Goal: Information Seeking & Learning: Learn about a topic

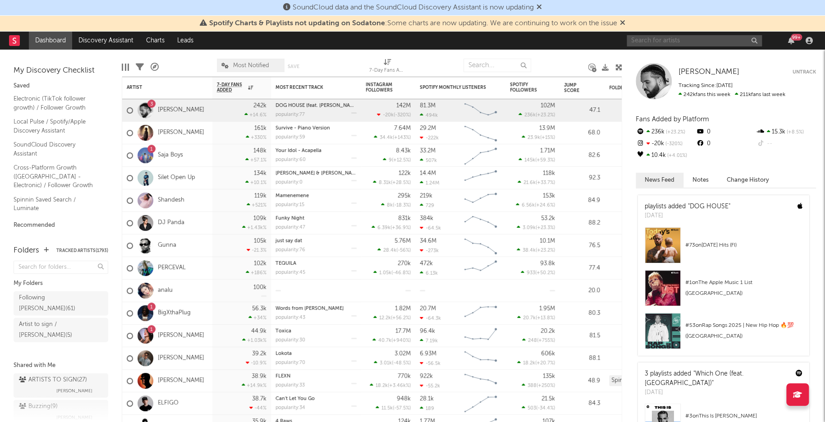
click at [658, 42] on input "text" at bounding box center [693, 40] width 135 height 11
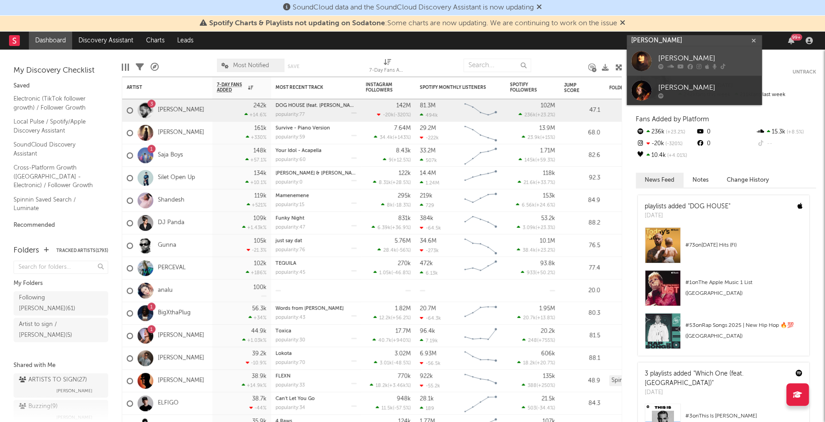
type input "[PERSON_NAME]"
click at [670, 55] on div "[PERSON_NAME]" at bounding box center [707, 58] width 99 height 11
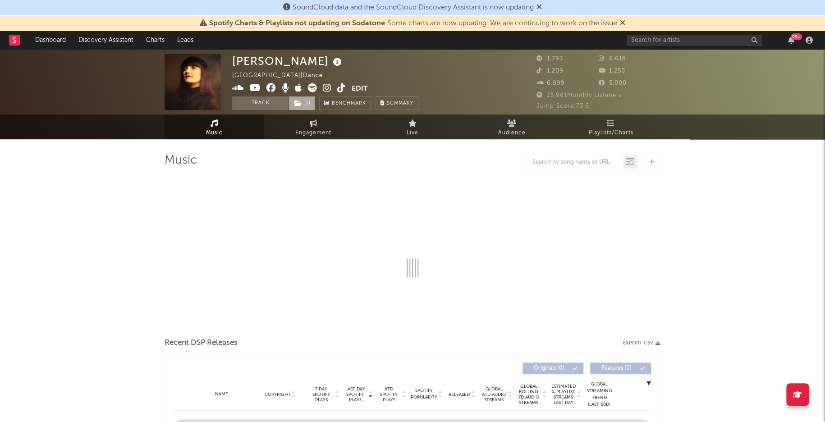
select select "6m"
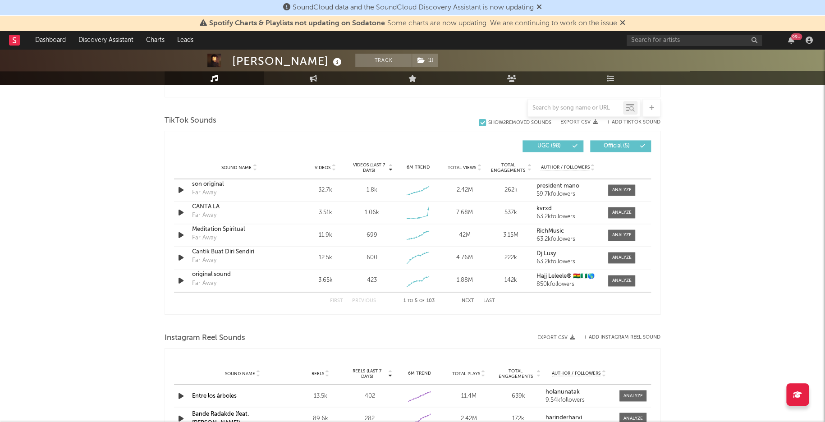
scroll to position [628, 0]
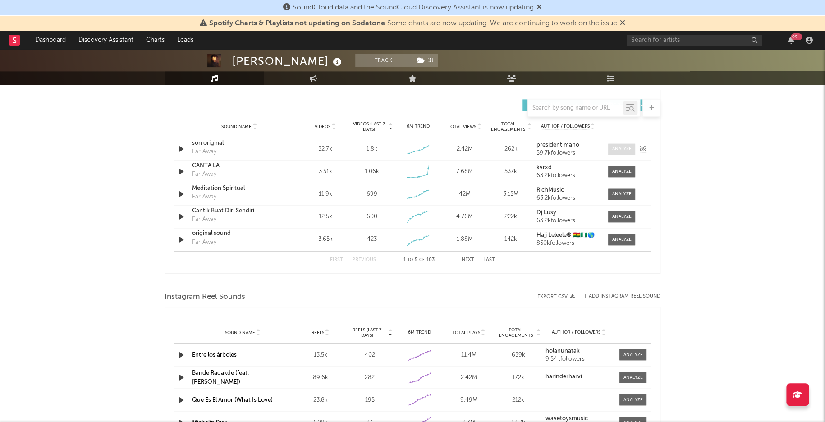
click at [616, 149] on div at bounding box center [621, 149] width 19 height 7
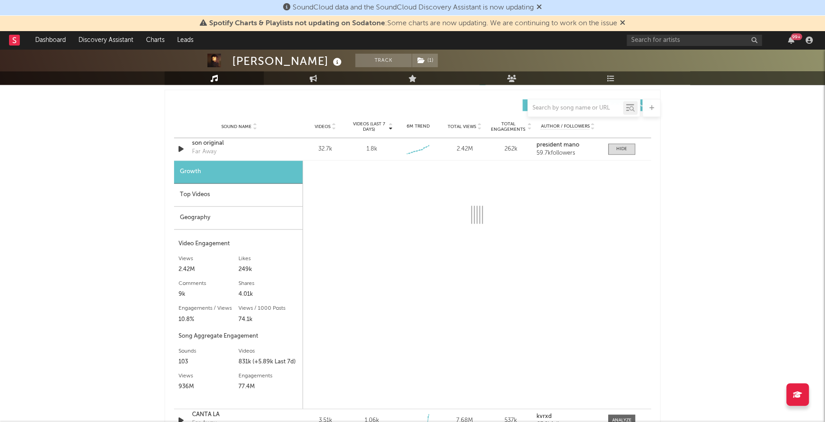
select select "6m"
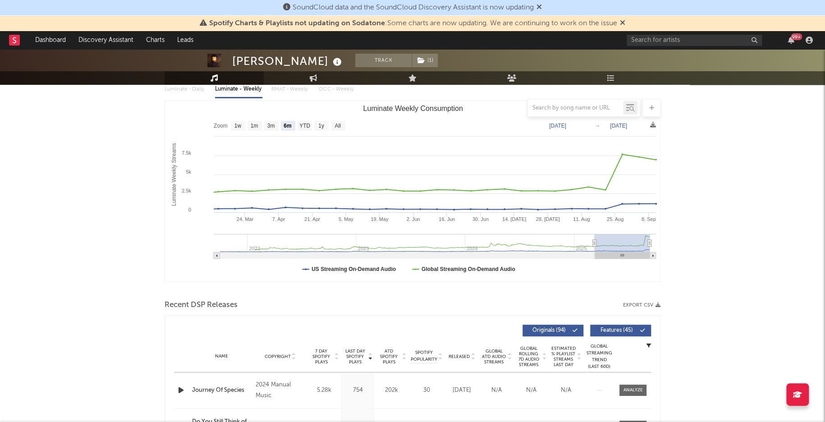
scroll to position [1, 0]
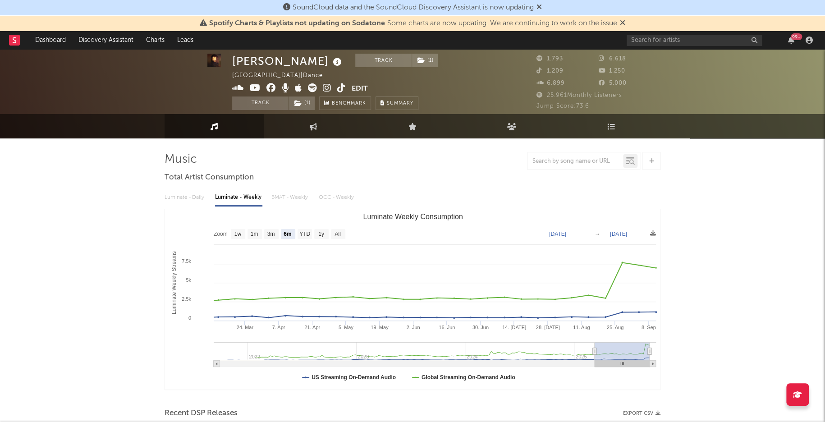
click at [324, 88] on icon at bounding box center [327, 87] width 9 height 9
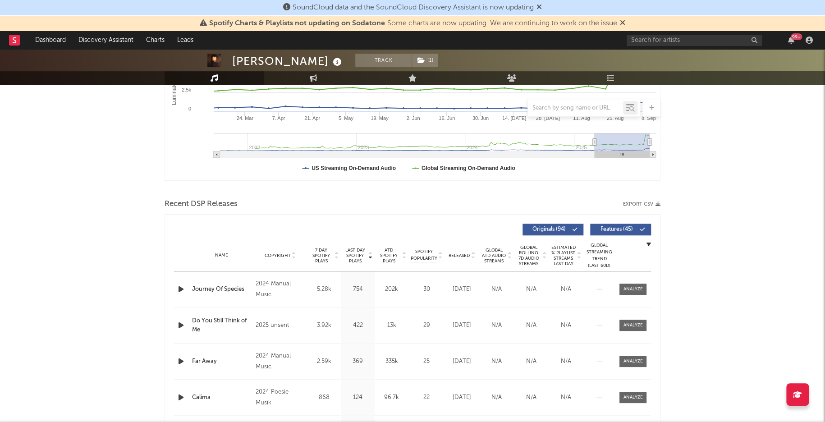
scroll to position [237, 0]
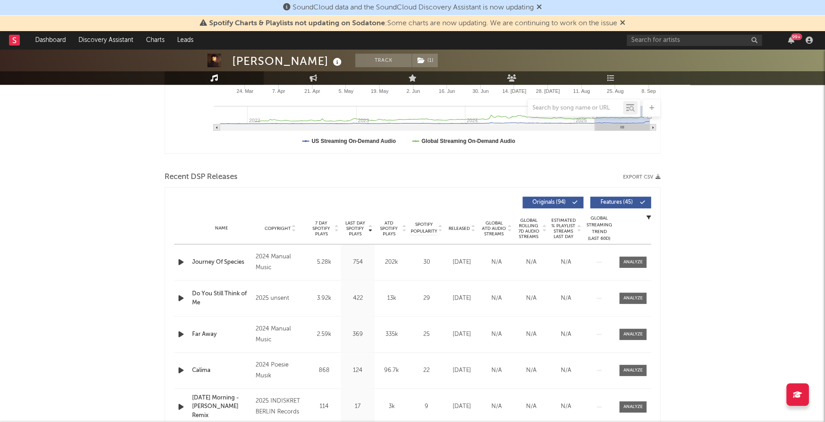
click at [343, 220] on span "Last Day Spotify Plays" at bounding box center [355, 228] width 24 height 16
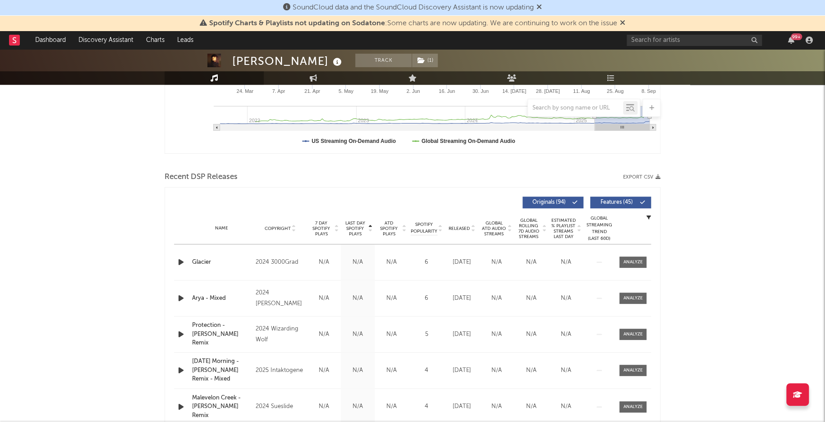
click at [351, 222] on span "Last Day Spotify Plays" at bounding box center [355, 228] width 24 height 16
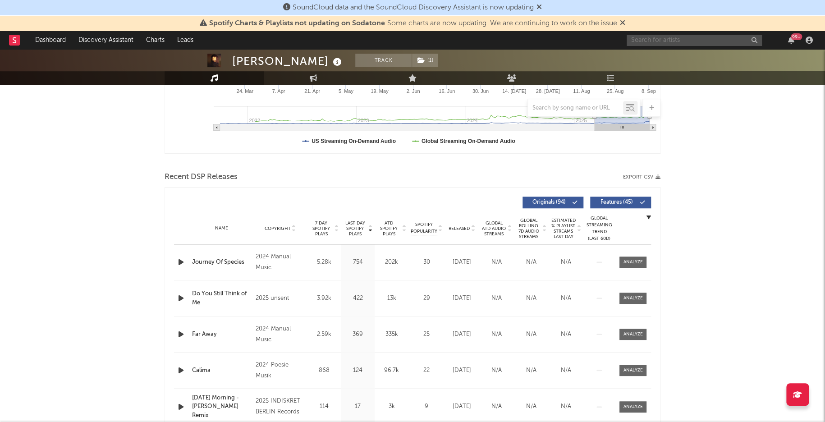
click at [739, 46] on input "text" at bounding box center [693, 40] width 135 height 11
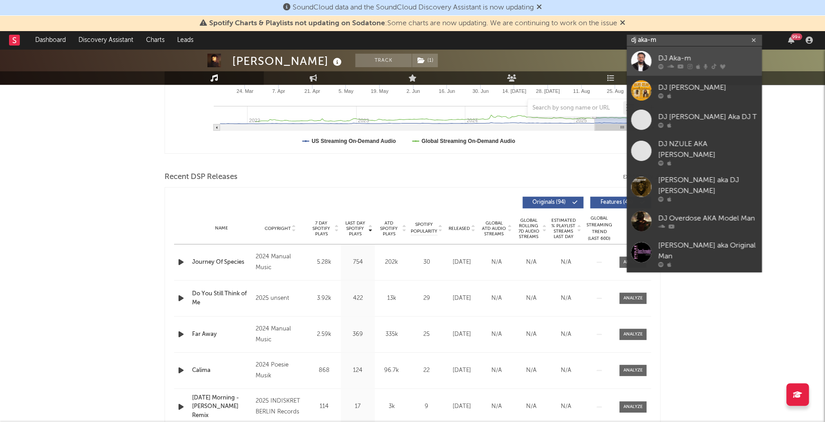
type input "dj aka-m"
click at [700, 59] on div "DJ Aka-m" at bounding box center [707, 58] width 99 height 11
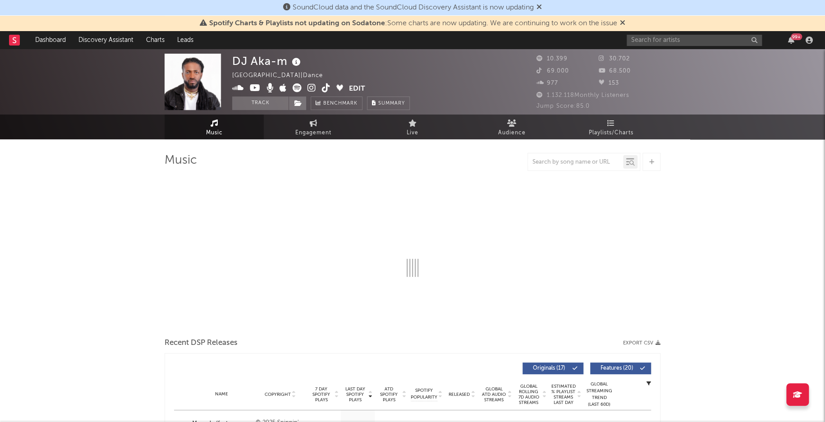
select select "1w"
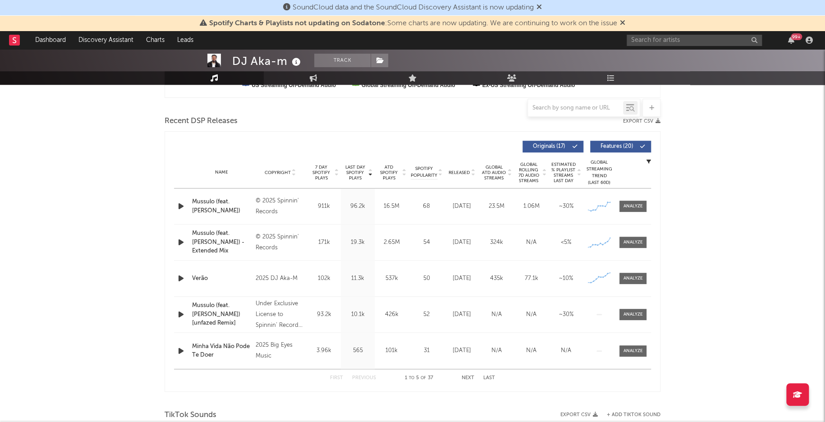
scroll to position [297, 0]
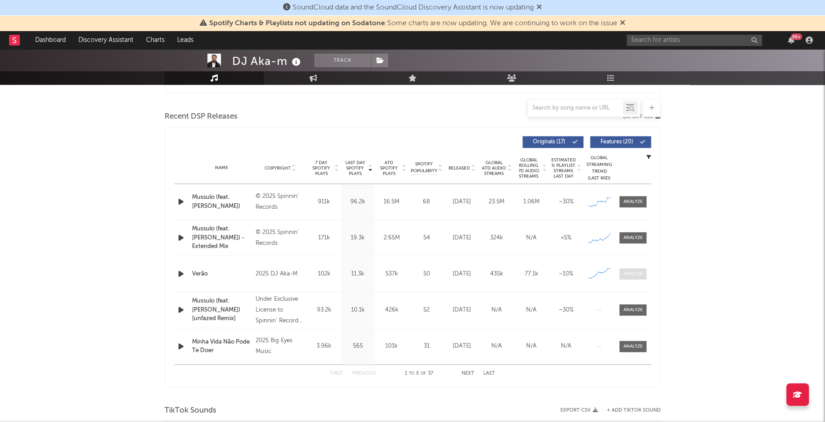
click at [630, 270] on div at bounding box center [632, 273] width 19 height 7
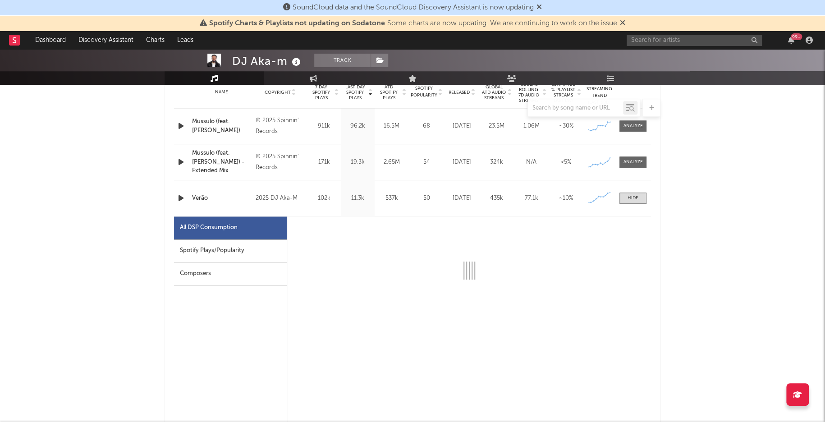
scroll to position [381, 0]
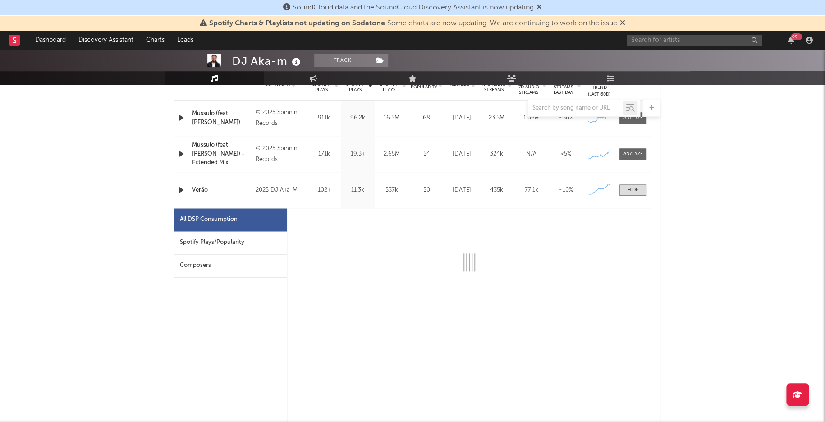
select select "1w"
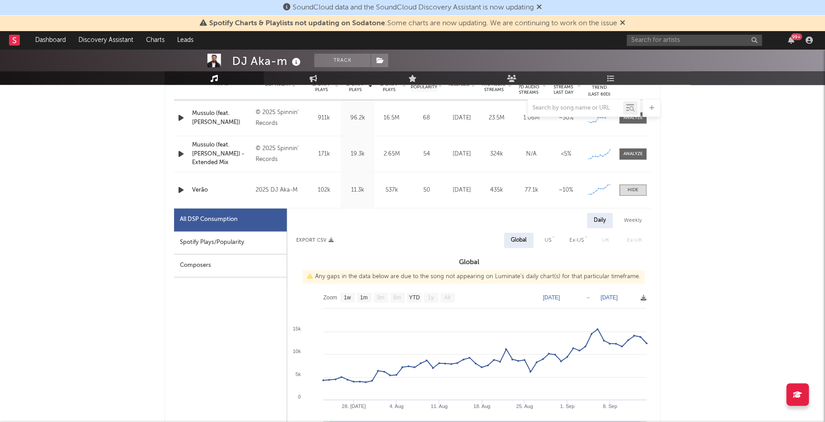
click at [200, 237] on div "Spotify Plays/Popularity" at bounding box center [230, 242] width 113 height 23
select select "1w"
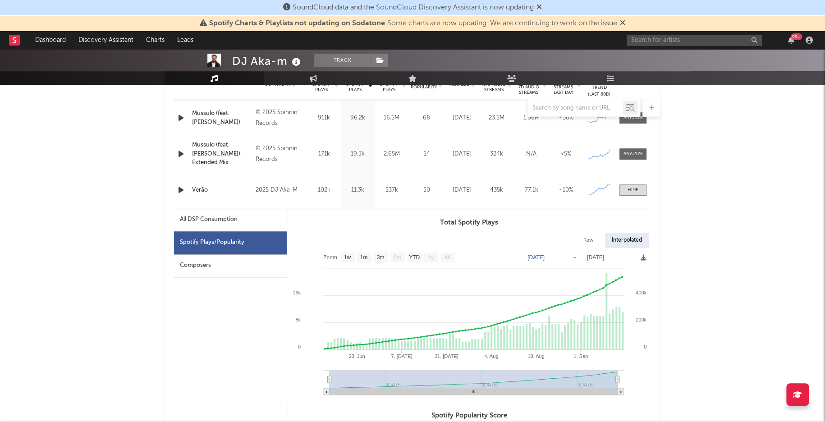
click at [178, 186] on icon "button" at bounding box center [180, 189] width 9 height 11
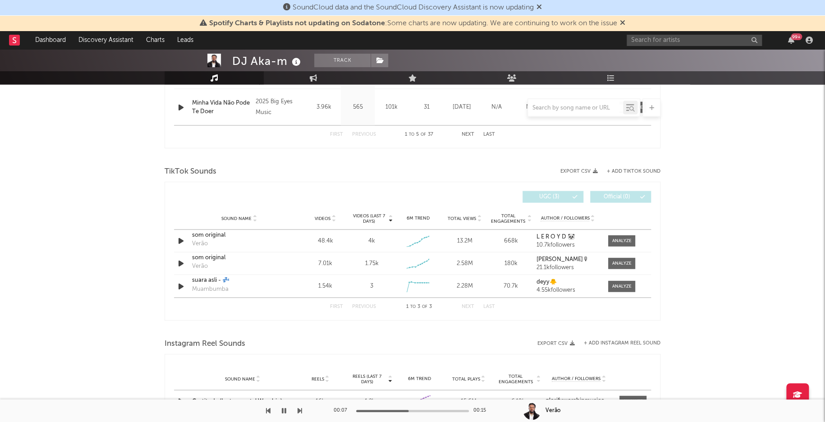
scroll to position [1022, 0]
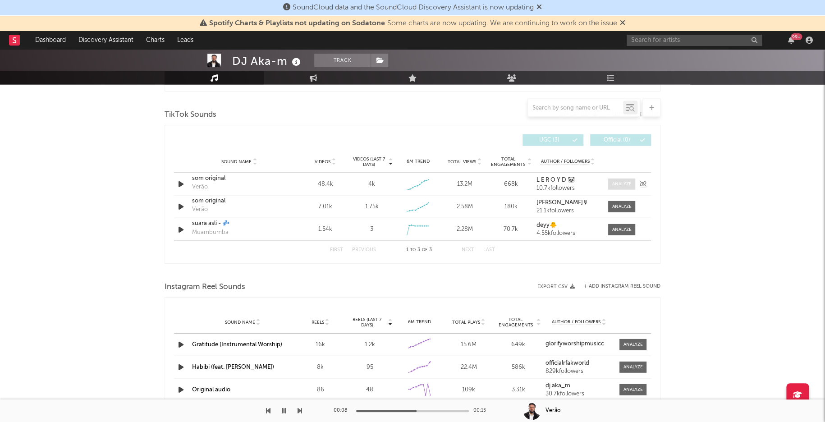
click at [625, 186] on span at bounding box center [621, 183] width 27 height 11
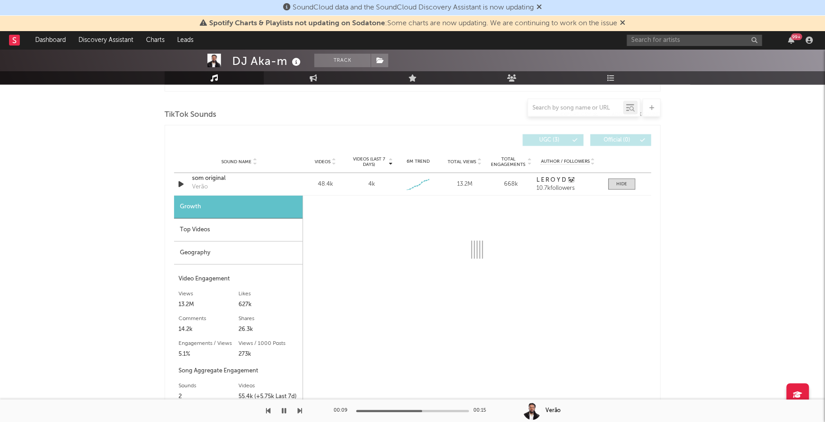
click at [240, 228] on div "Top Videos" at bounding box center [238, 230] width 128 height 23
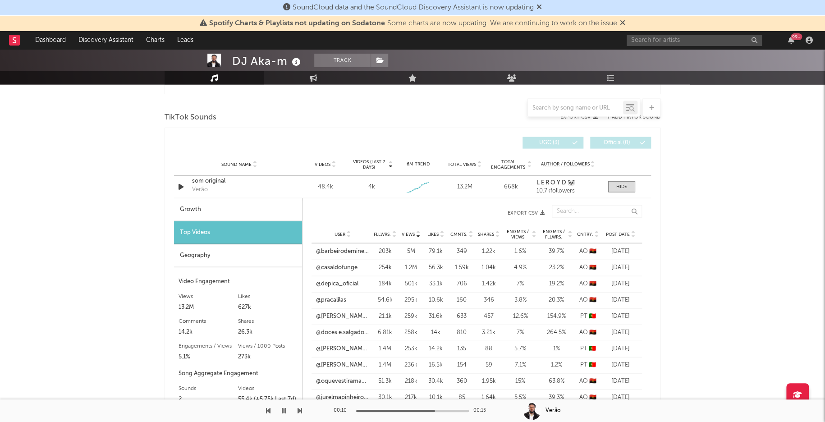
scroll to position [1019, 0]
click at [622, 232] on span "Post Date" at bounding box center [618, 233] width 24 height 5
click at [633, 183] on span at bounding box center [621, 186] width 27 height 11
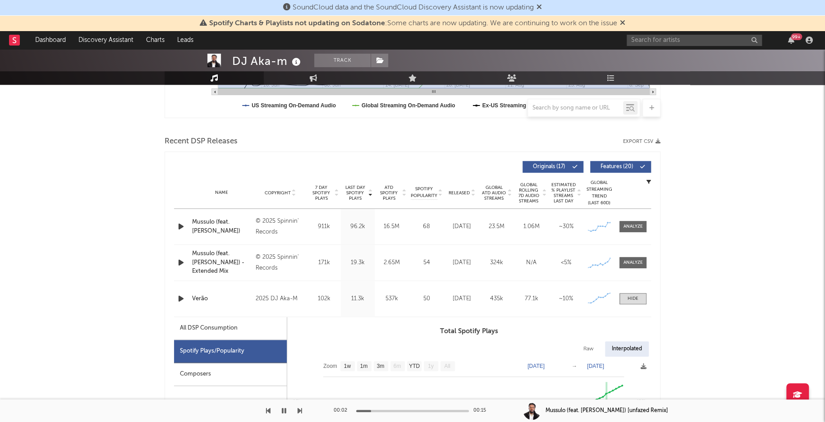
scroll to position [306, 0]
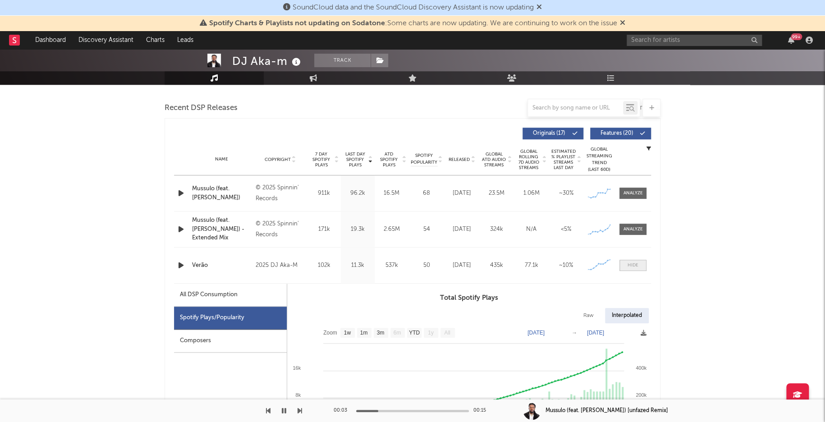
click at [639, 269] on span at bounding box center [632, 265] width 27 height 11
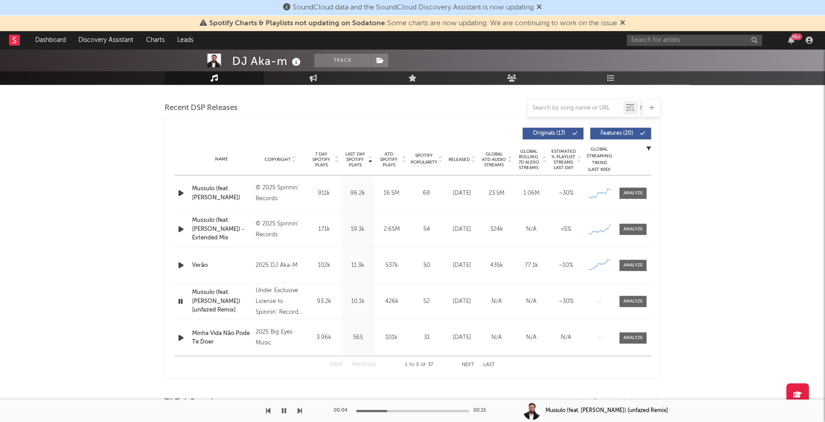
click at [179, 299] on icon "button" at bounding box center [180, 301] width 9 height 11
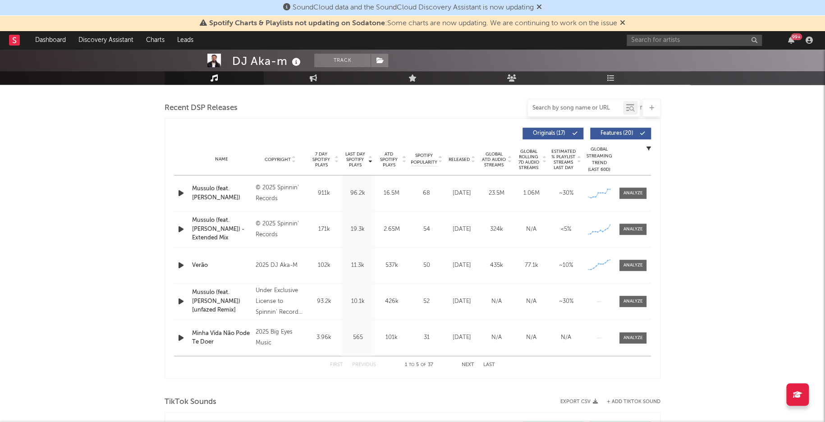
click at [587, 108] on input "text" at bounding box center [575, 108] width 95 height 7
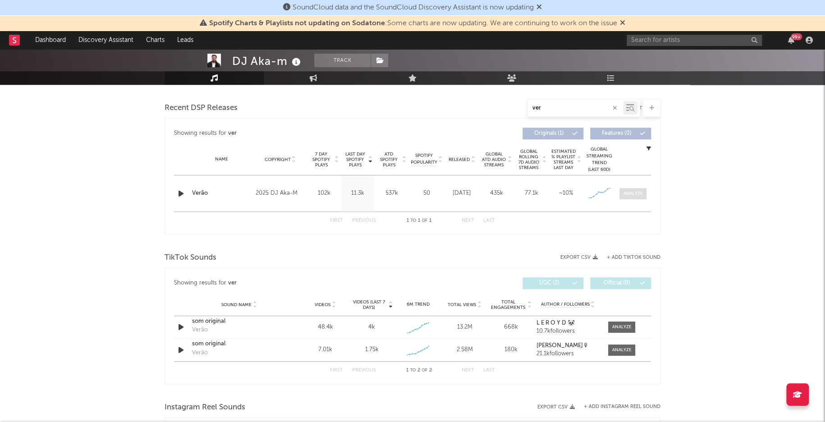
type input "ver"
click at [632, 195] on span at bounding box center [632, 193] width 27 height 11
select select "1w"
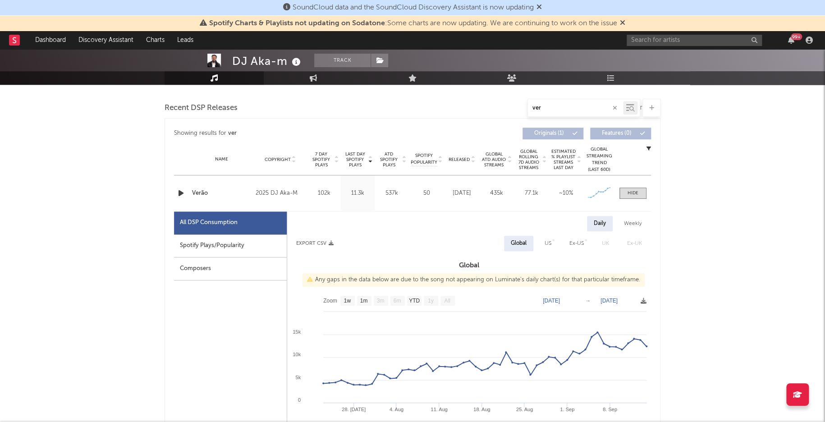
click at [223, 241] on div "Spotify Plays/Popularity" at bounding box center [230, 245] width 113 height 23
select select "1w"
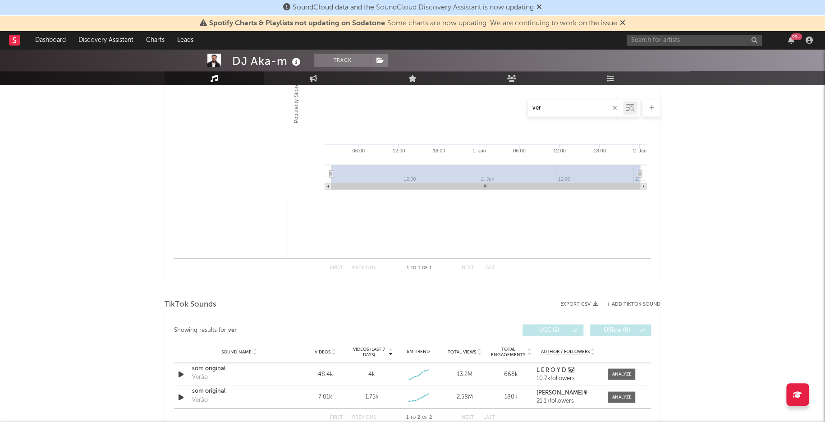
scroll to position [822, 0]
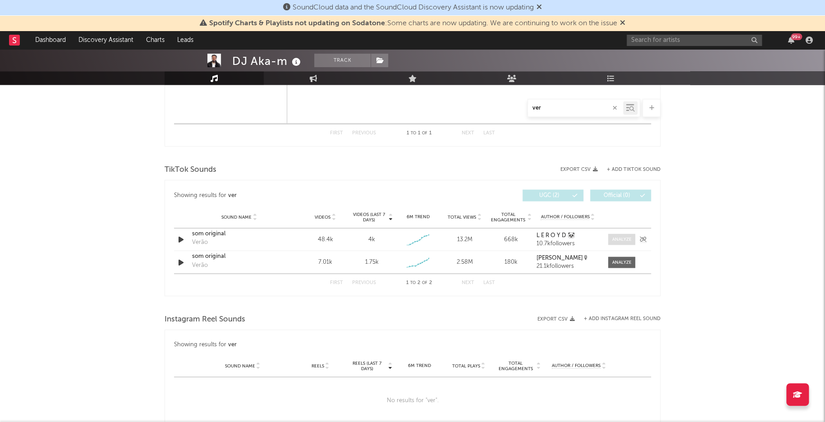
click at [620, 239] on div at bounding box center [621, 239] width 19 height 7
select select "1w"
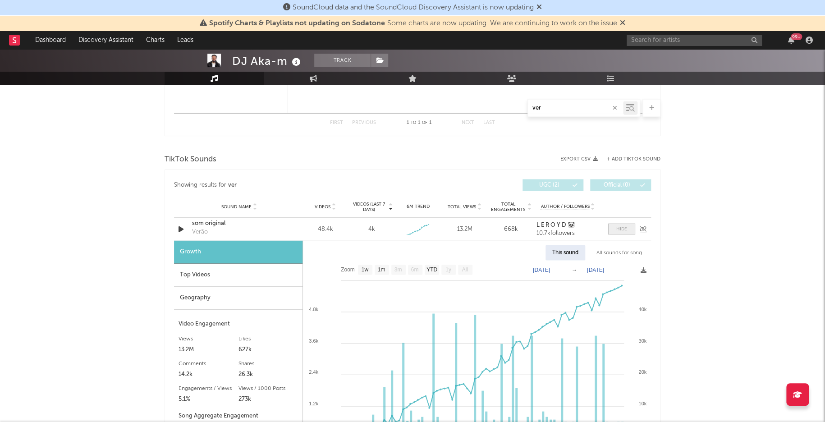
click at [622, 227] on div at bounding box center [621, 228] width 11 height 7
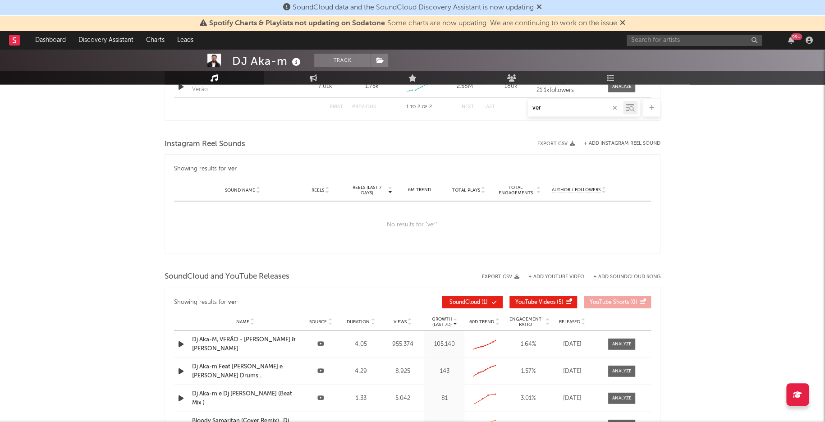
scroll to position [1004, 0]
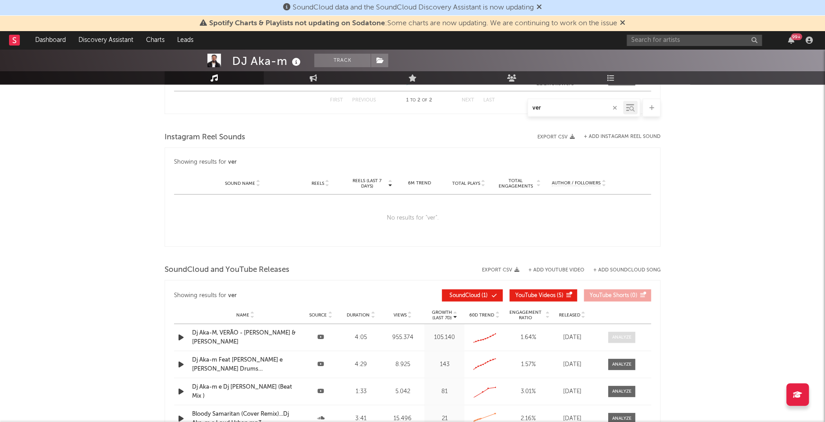
click at [624, 334] on div at bounding box center [621, 337] width 19 height 7
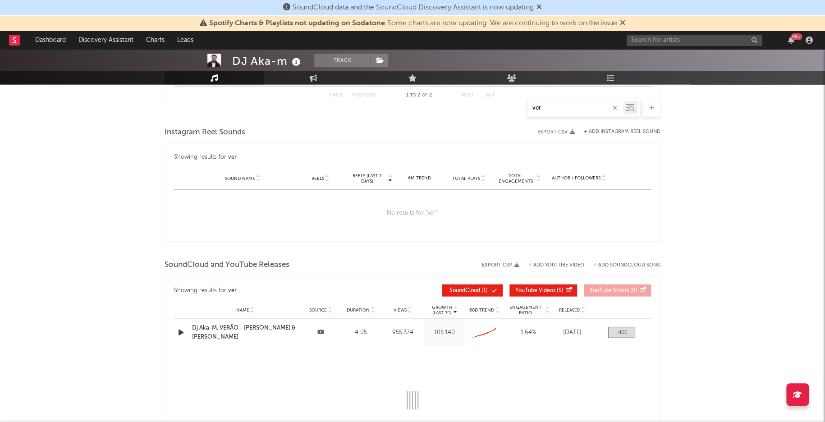
select select "All"
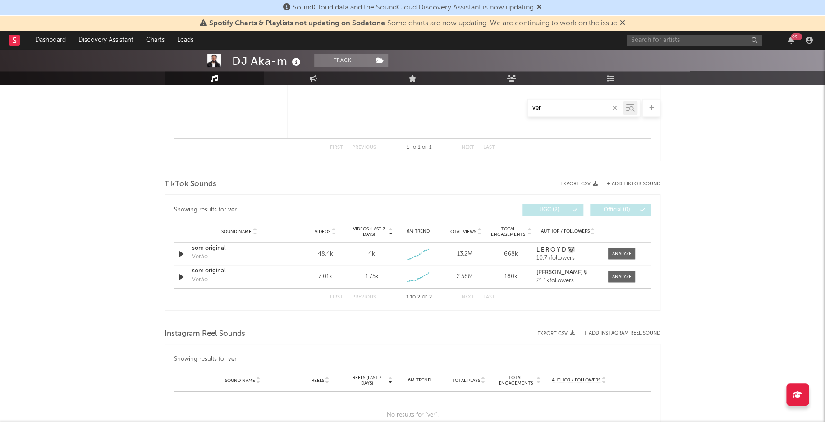
scroll to position [810, 0]
